Goal: Find contact information: Find contact information

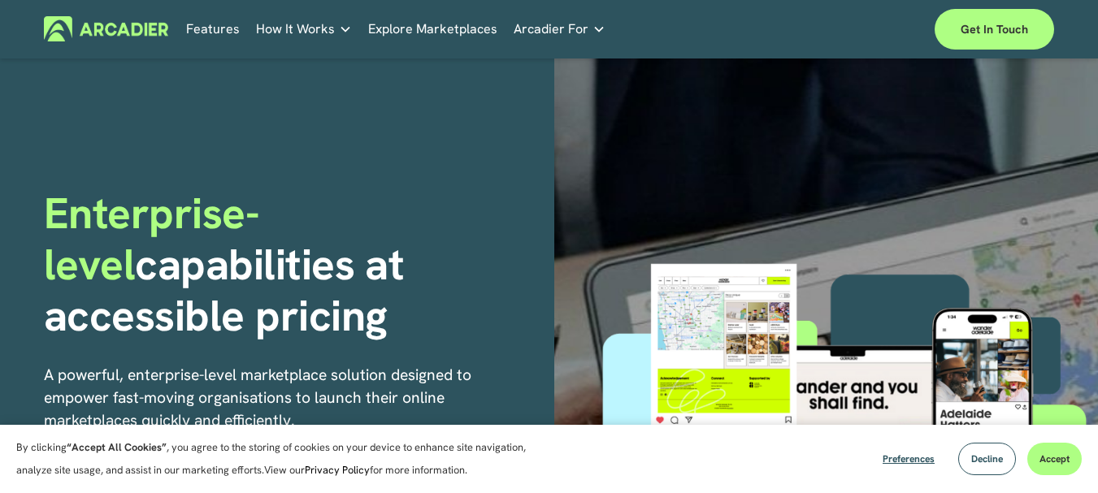
click at [0, 0] on link "Auto Parts We streamline and improve operations through our Auto Parts market p…" at bounding box center [0, 0] width 0 height 0
click at [220, 33] on link "Features" at bounding box center [213, 28] width 54 height 25
click at [224, 30] on link "Features" at bounding box center [213, 28] width 54 height 25
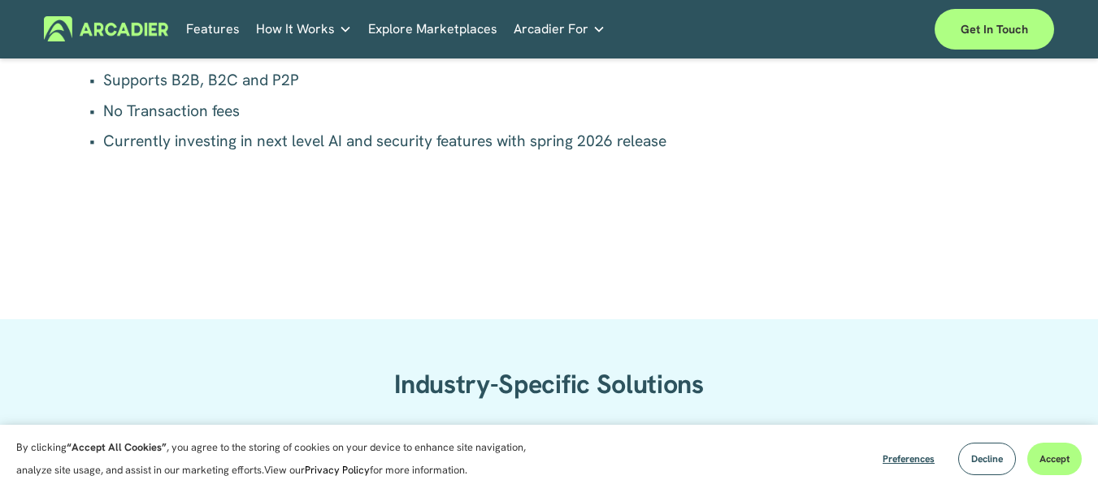
scroll to position [1382, 0]
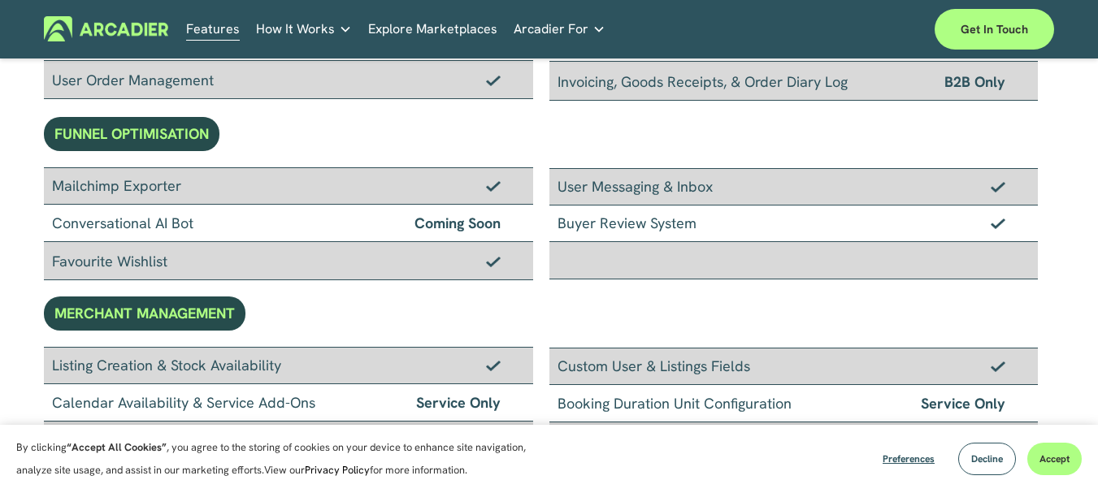
scroll to position [732, 0]
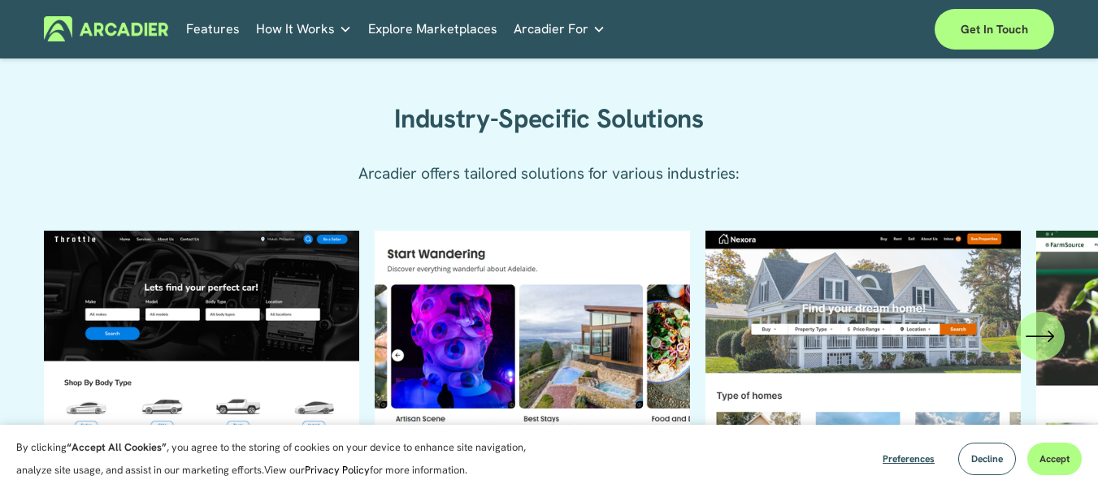
scroll to position [1712, 0]
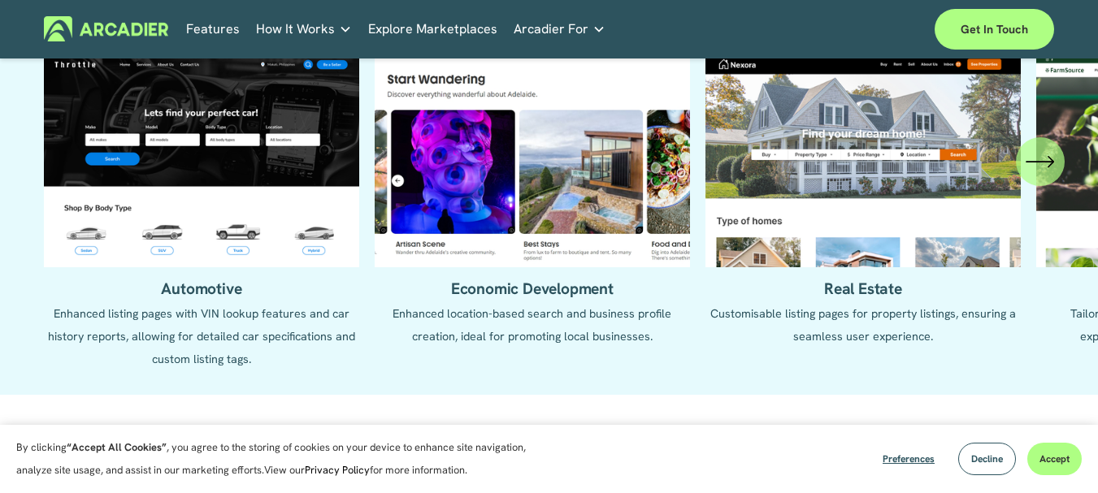
click at [1050, 167] on icon "\a \a \a Next\a \a" at bounding box center [1051, 161] width 5 height 11
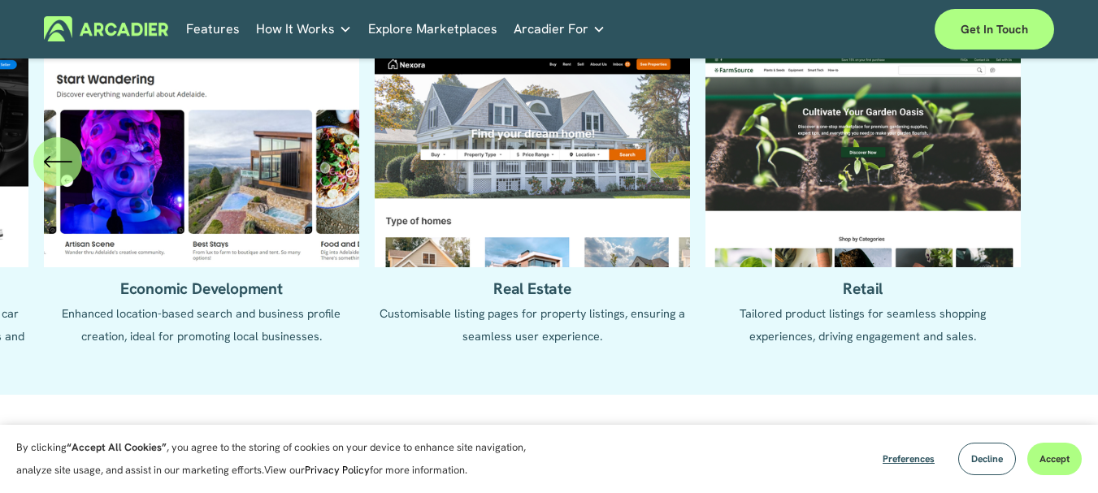
click at [73, 186] on div "\a \a Previous\a \a \a" at bounding box center [57, 161] width 49 height 49
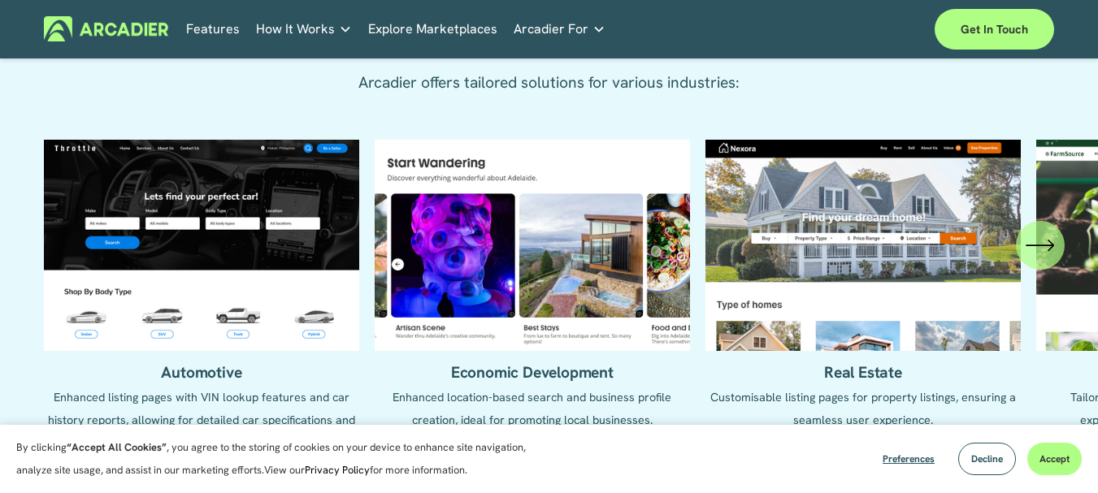
scroll to position [1549, 0]
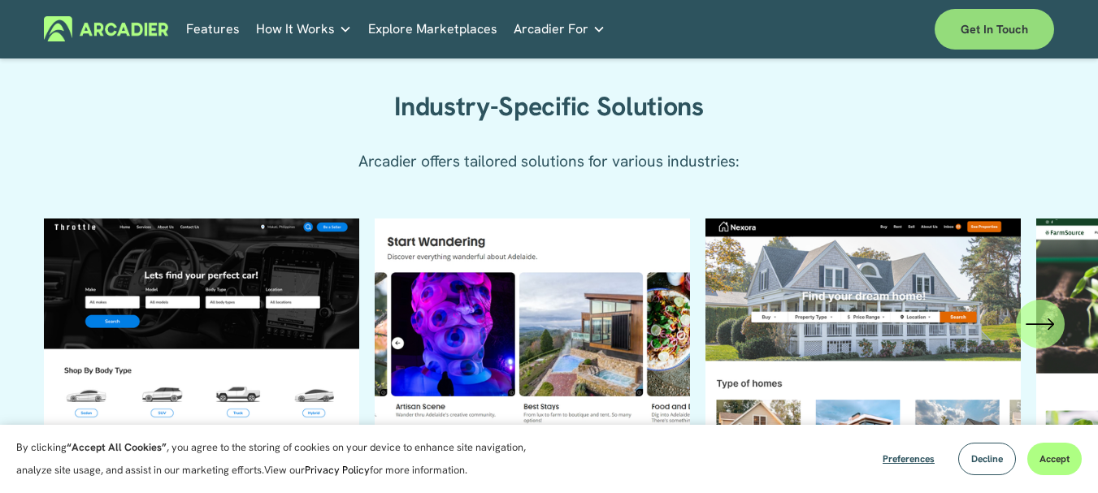
click at [1018, 37] on link "Get in touch" at bounding box center [994, 29] width 119 height 41
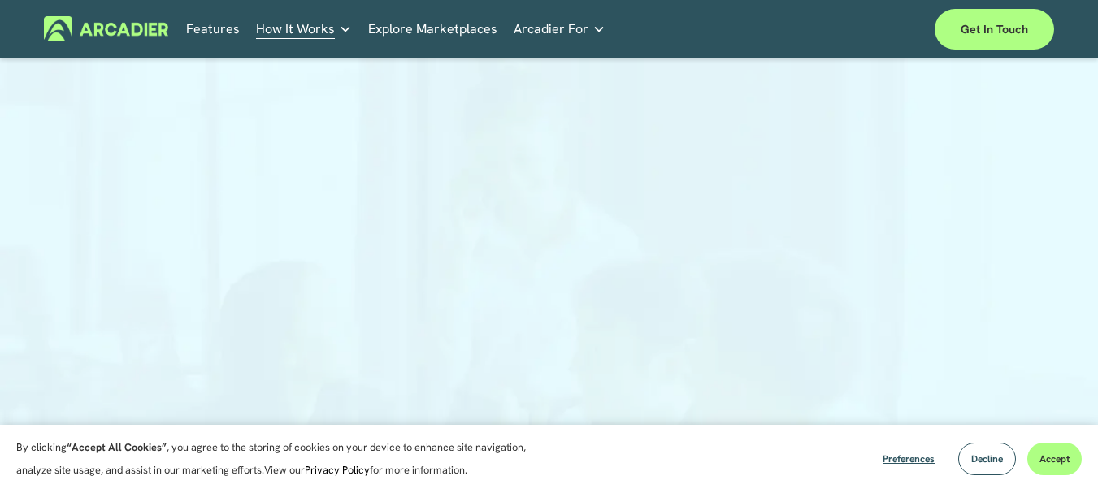
click at [941, 193] on div at bounding box center [549, 366] width 1098 height 586
